Goal: Information Seeking & Learning: Check status

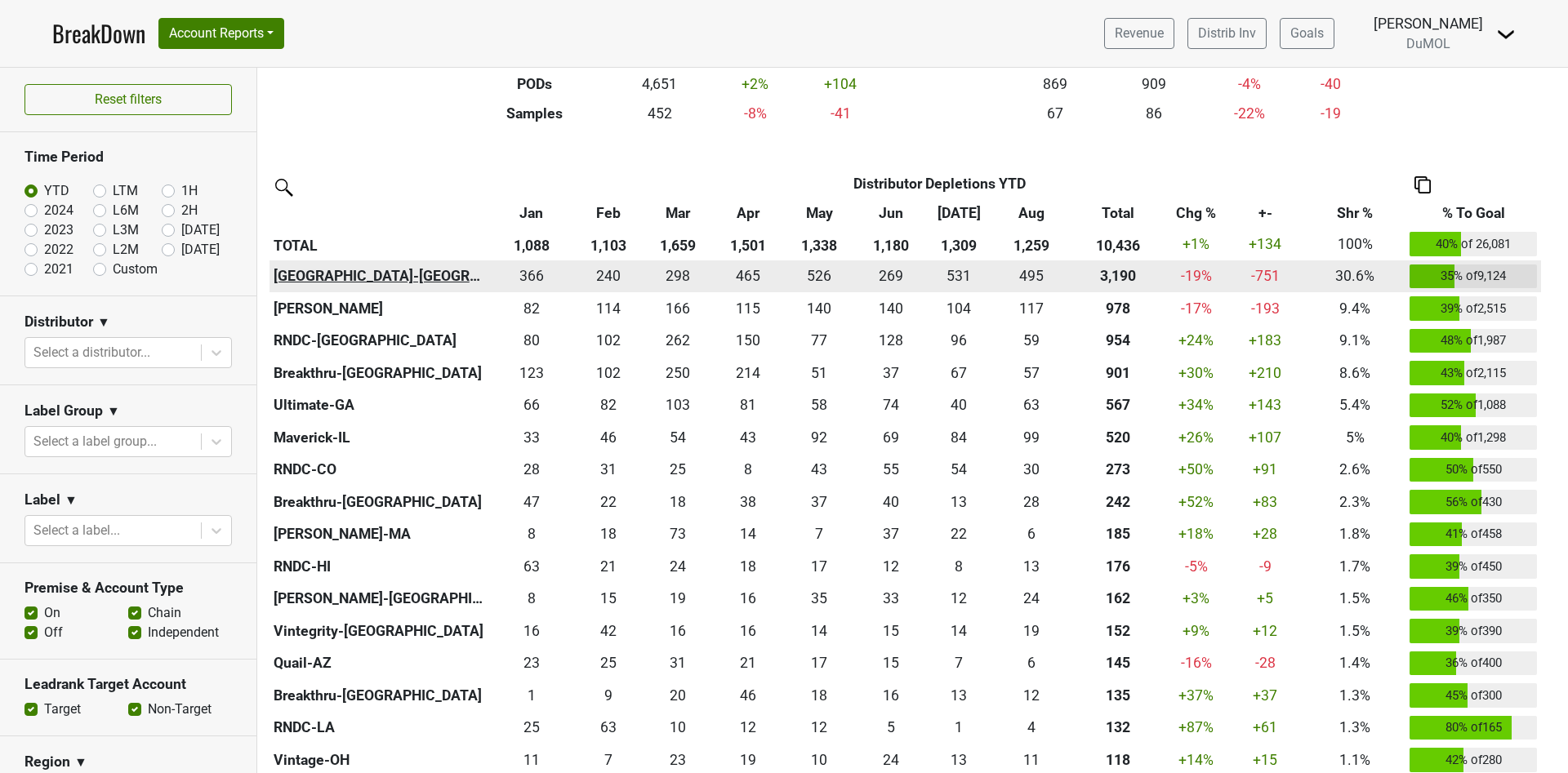
scroll to position [367, 0]
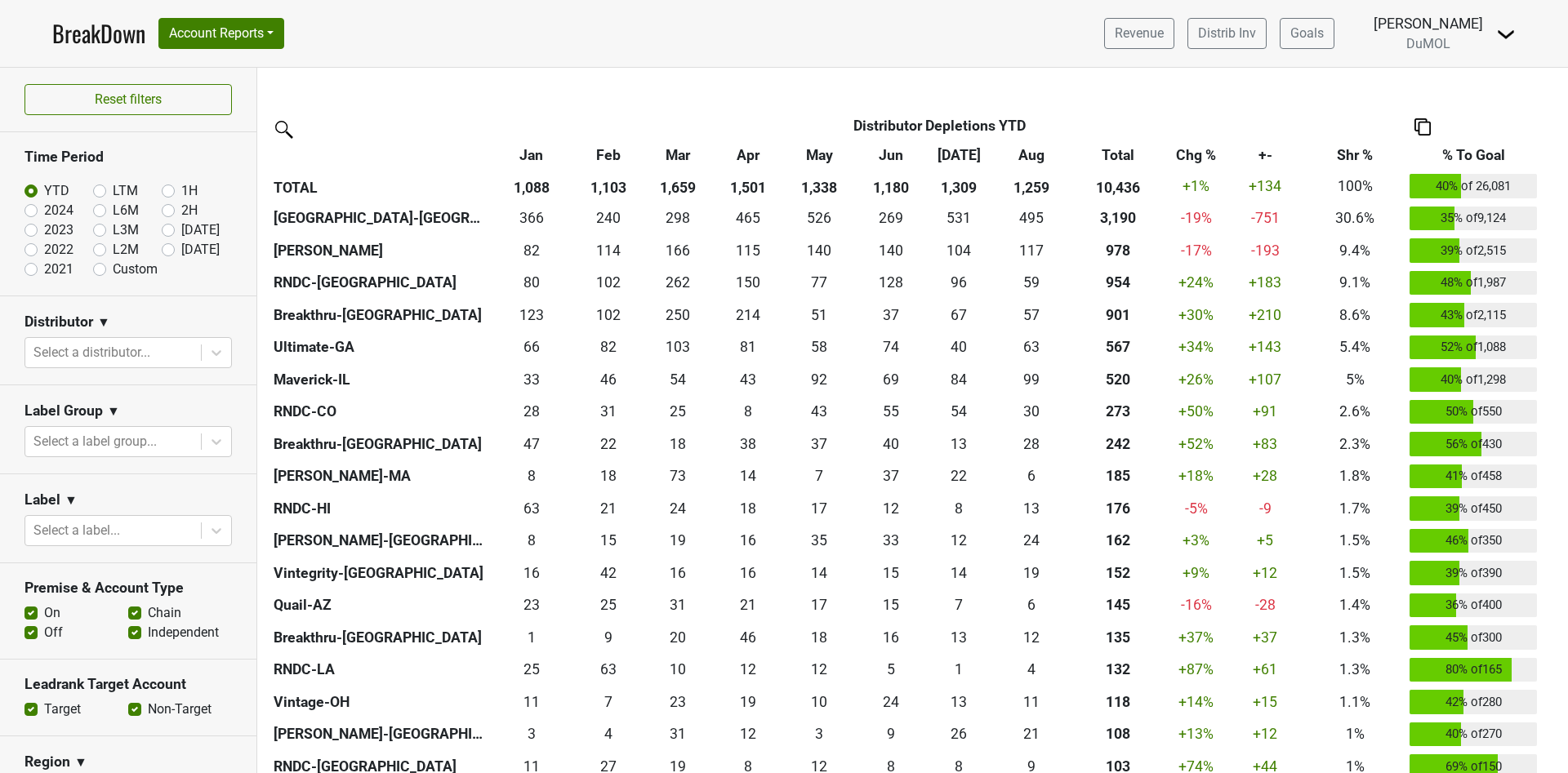
click at [181, 250] on label "[DATE]" at bounding box center [200, 249] width 39 height 19
click at [162, 250] on input "[DATE]" at bounding box center [194, 248] width 66 height 17
radio input "true"
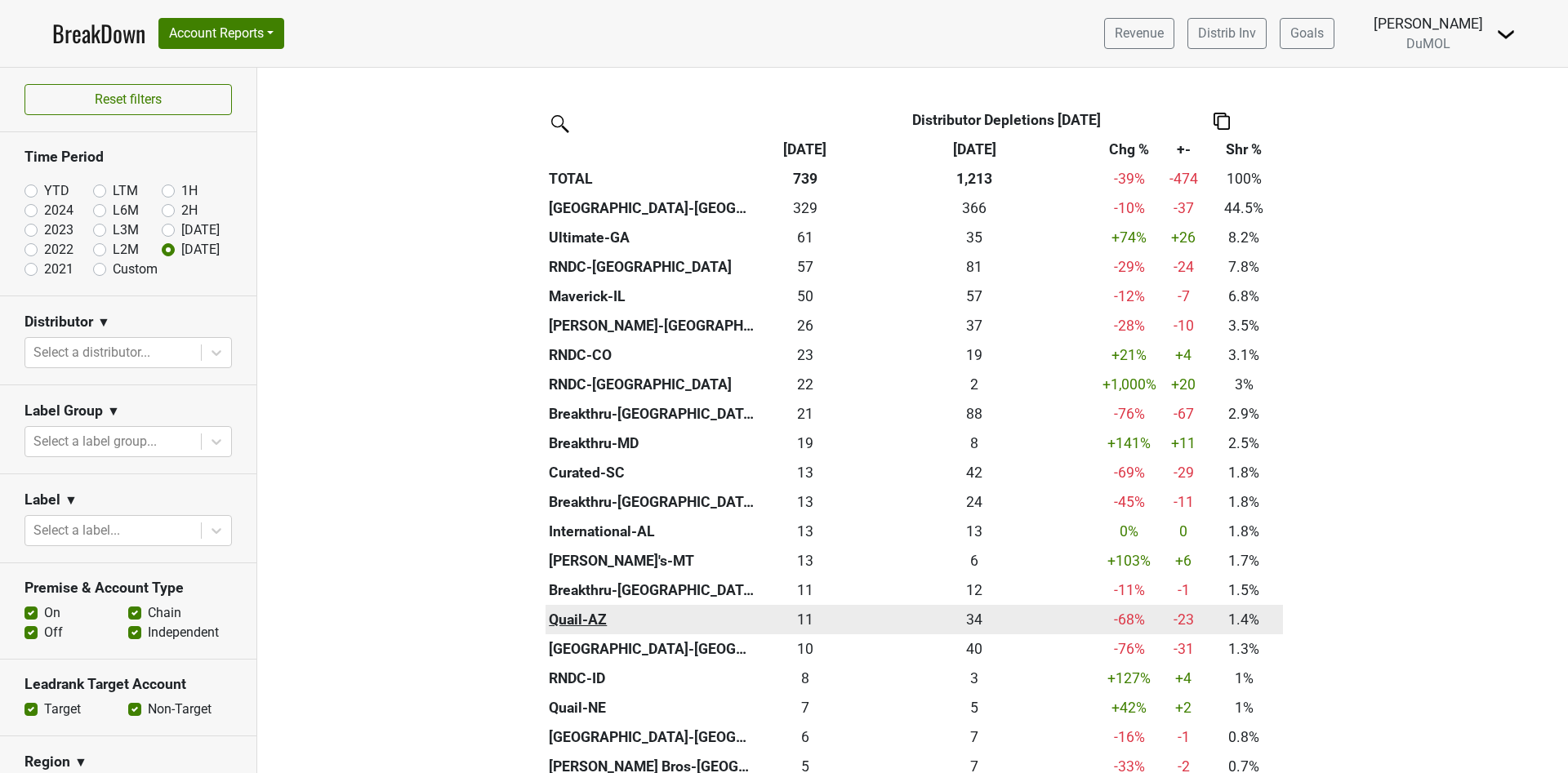
click at [579, 619] on th "Quail-AZ" at bounding box center [652, 620] width 213 height 30
click at [792, 618] on div "10.666 11" at bounding box center [806, 619] width 86 height 21
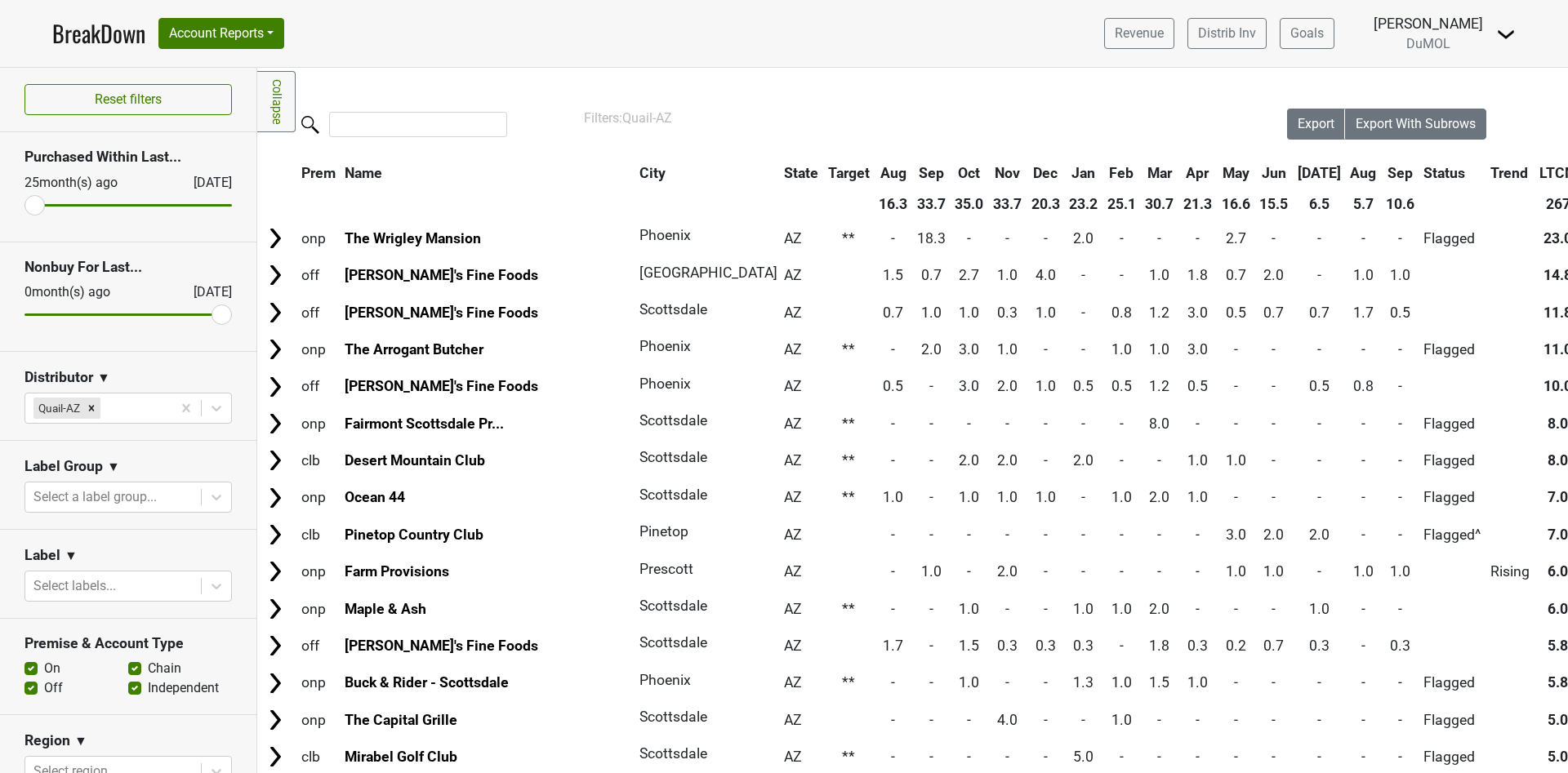
click at [1382, 164] on th "Sep" at bounding box center [1401, 173] width 37 height 30
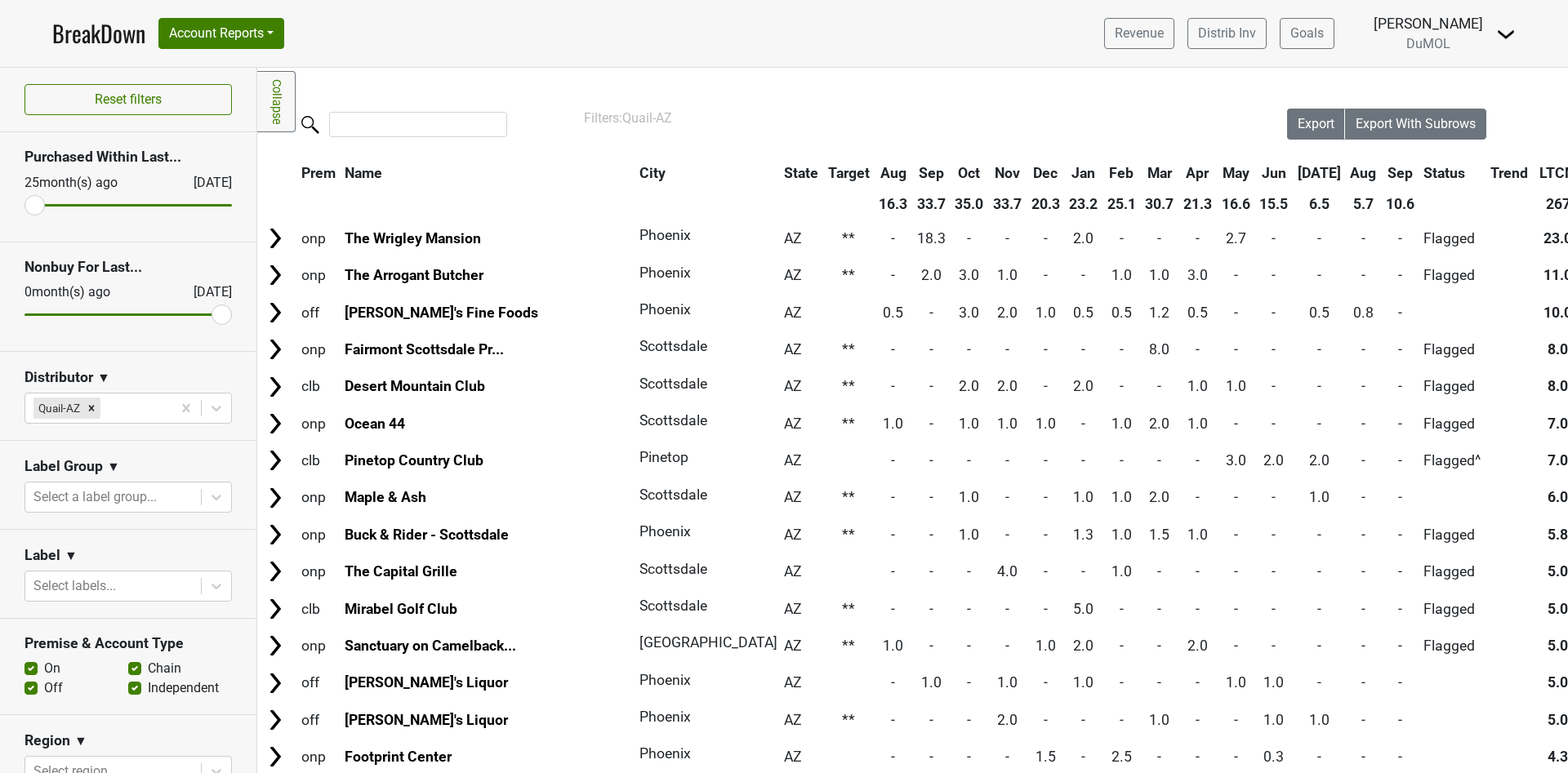
click at [1382, 164] on th "Sep" at bounding box center [1401, 173] width 37 height 30
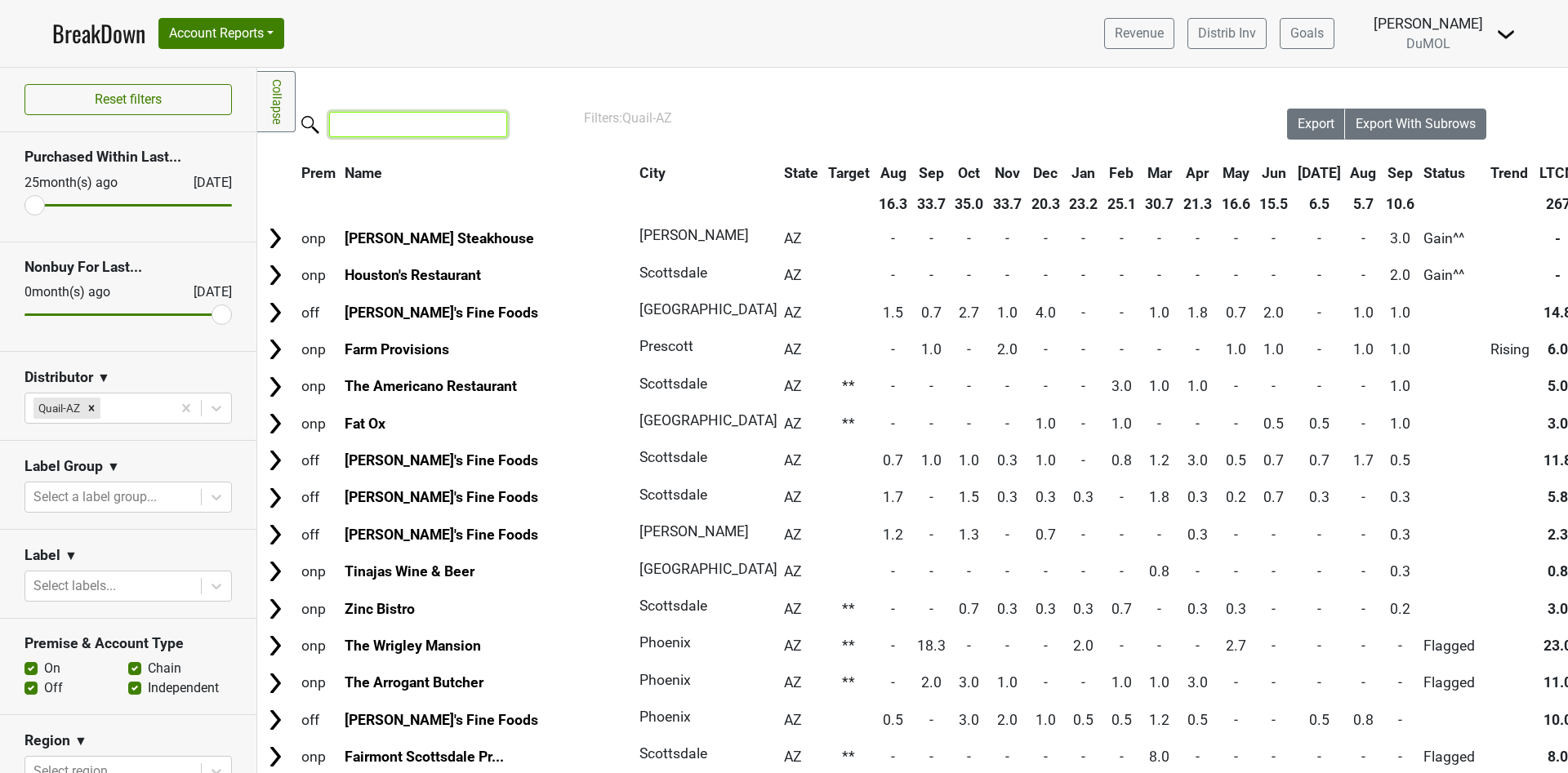
click at [386, 130] on input "search" at bounding box center [418, 124] width 178 height 25
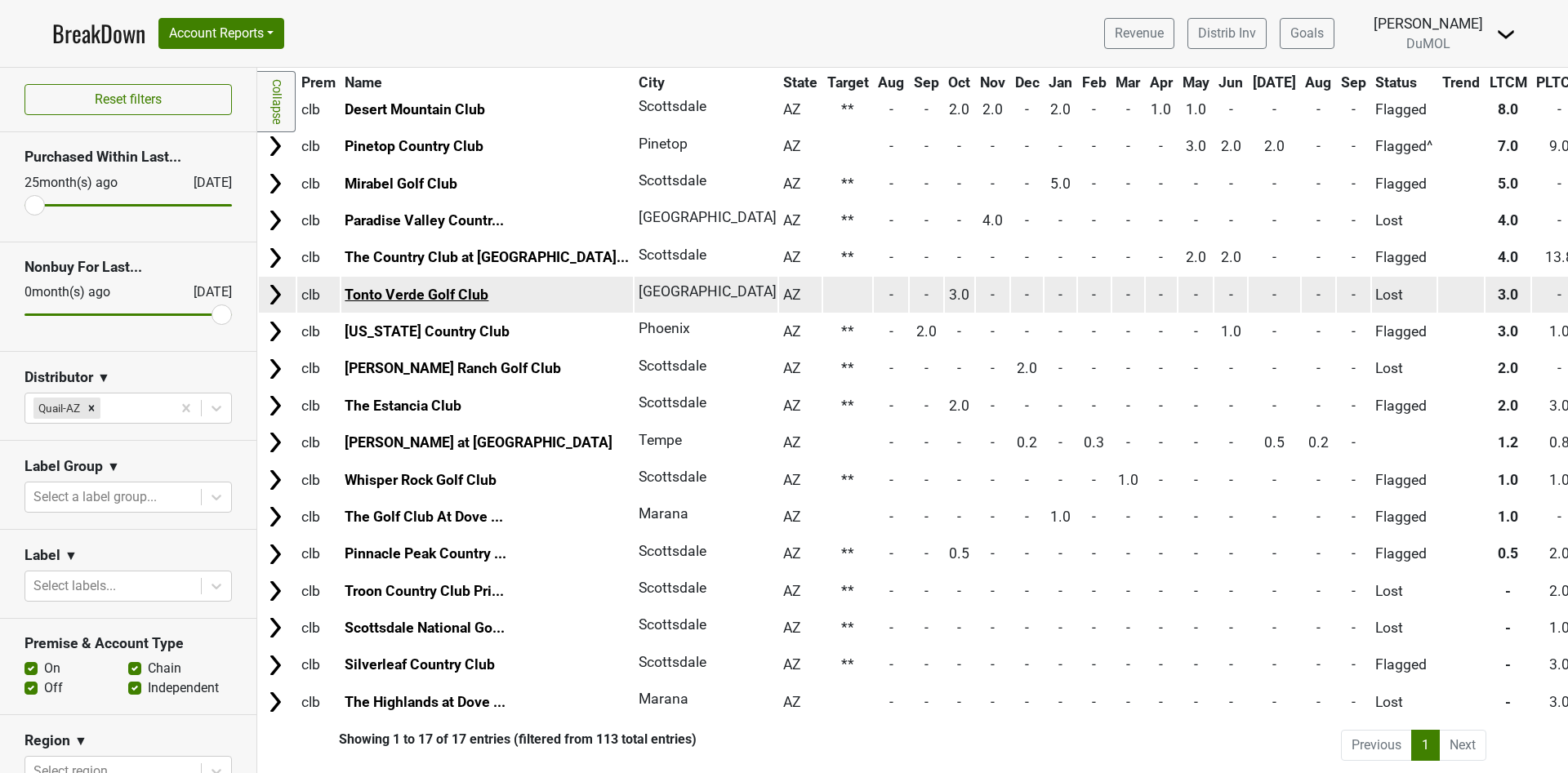
scroll to position [148, 0]
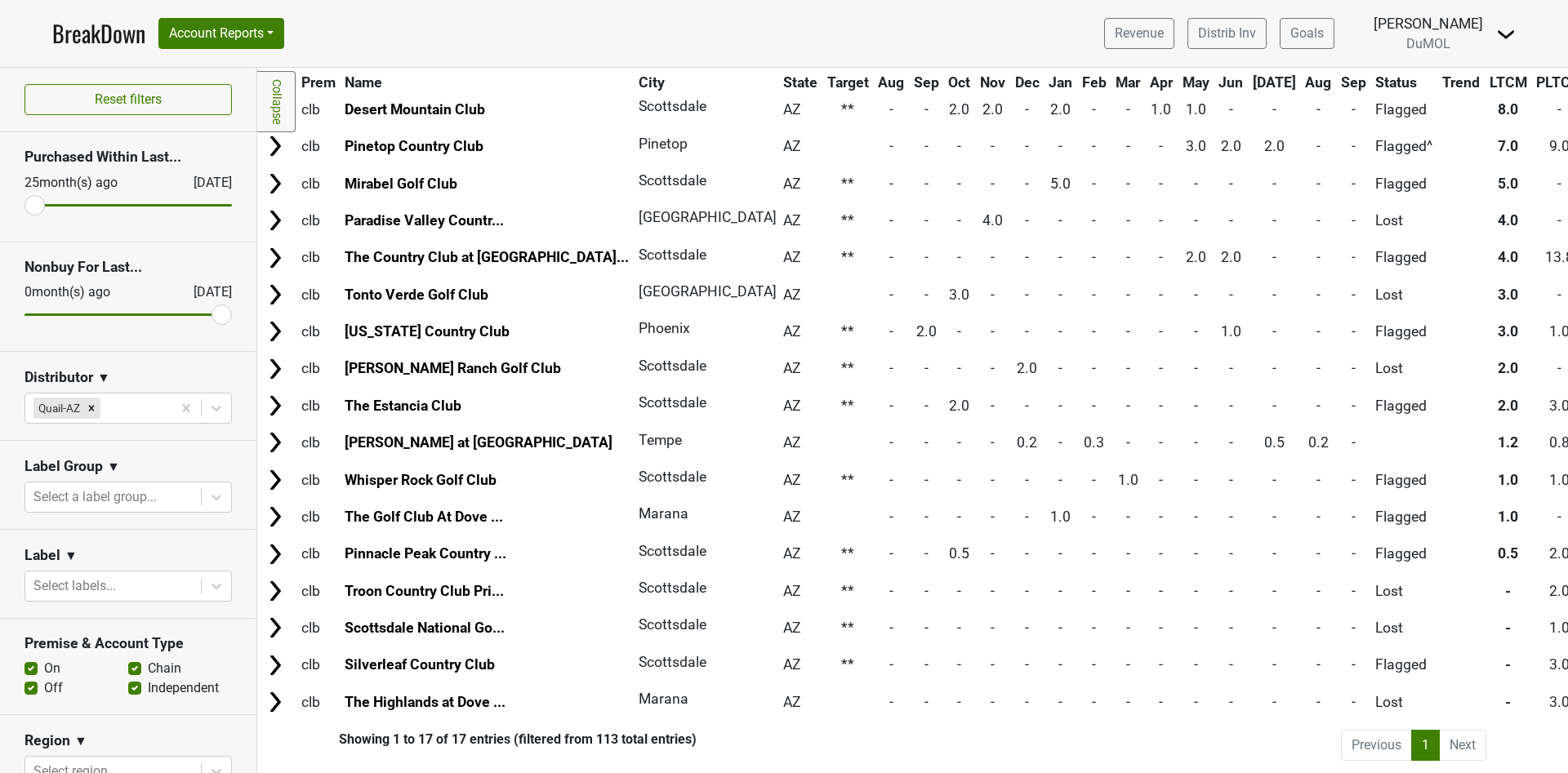
type input "clb"
click at [1440, 730] on li "Next" at bounding box center [1463, 745] width 46 height 31
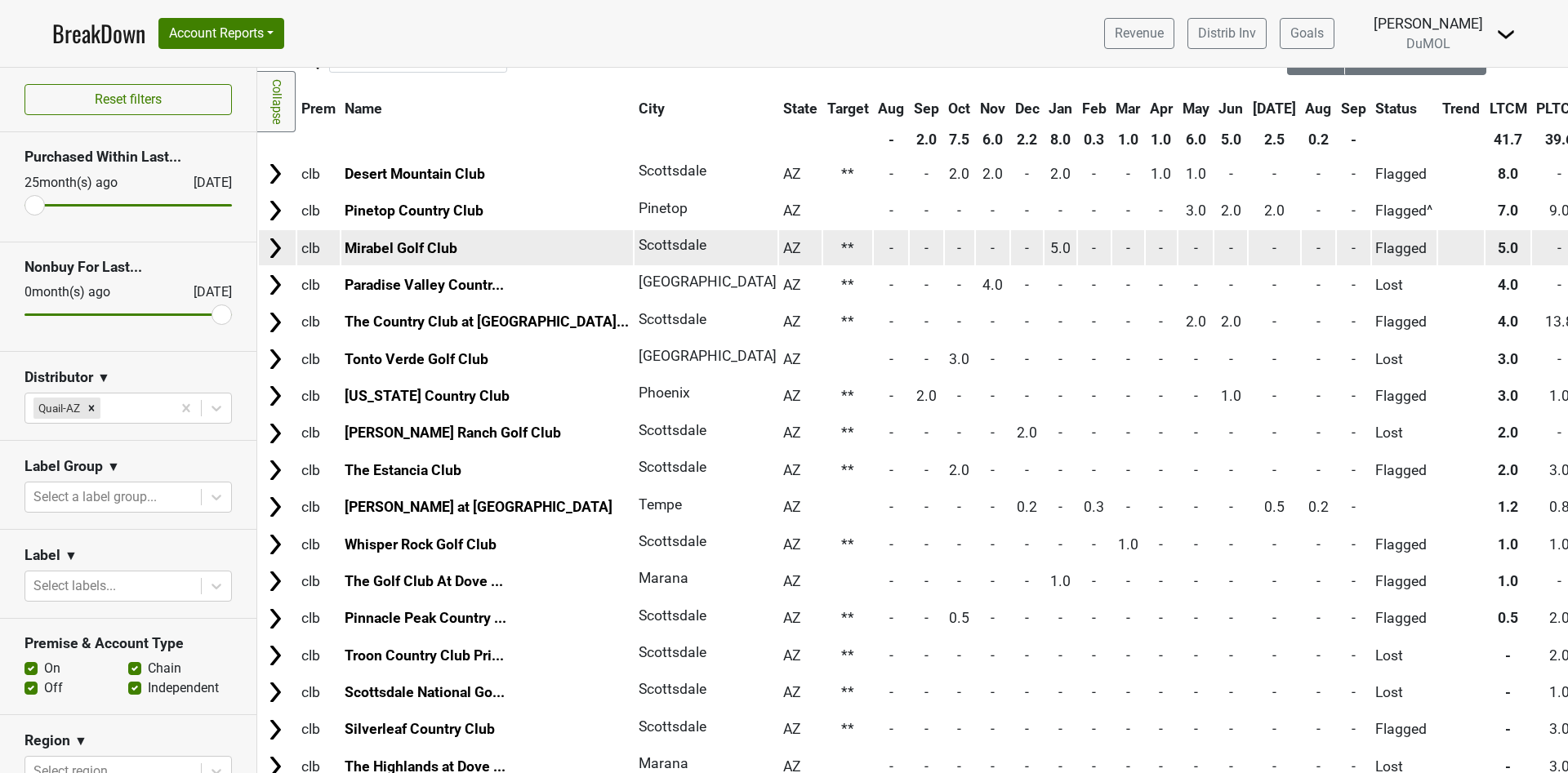
scroll to position [0, 0]
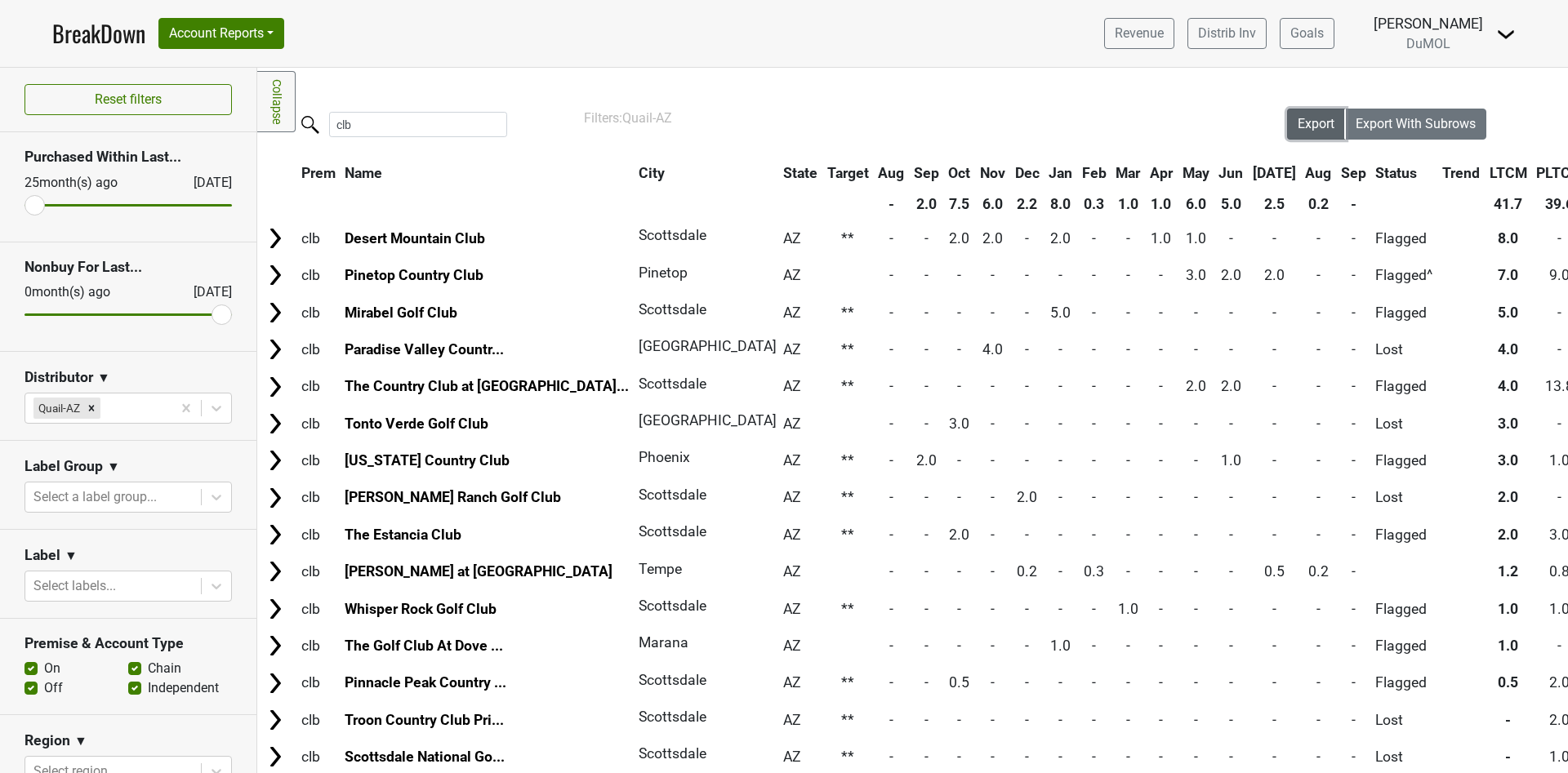
click at [1298, 122] on span "Export" at bounding box center [1316, 124] width 37 height 16
